Goal: Find specific page/section: Find specific page/section

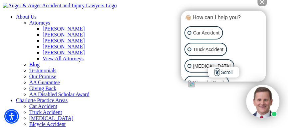
click at [263, 4] on button "Close Intaker Chat Widget" at bounding box center [262, 1] width 9 height 9
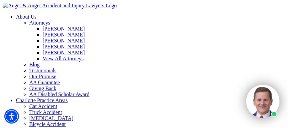
click at [68, 98] on link "Charlotte Practice Areas" at bounding box center [42, 101] width 52 height 6
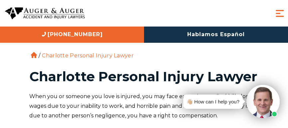
click at [281, 16] on span "Menu" at bounding box center [280, 14] width 12 height 12
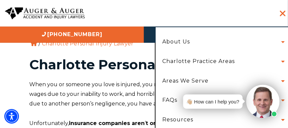
click at [279, 60] on li "Charlotte Practice Areas Car Accident Truck Accident Motorcycle Accident Bicycl…" at bounding box center [221, 62] width 129 height 20
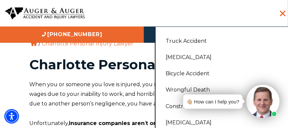
scroll to position [52, 0]
